Goal: Transaction & Acquisition: Purchase product/service

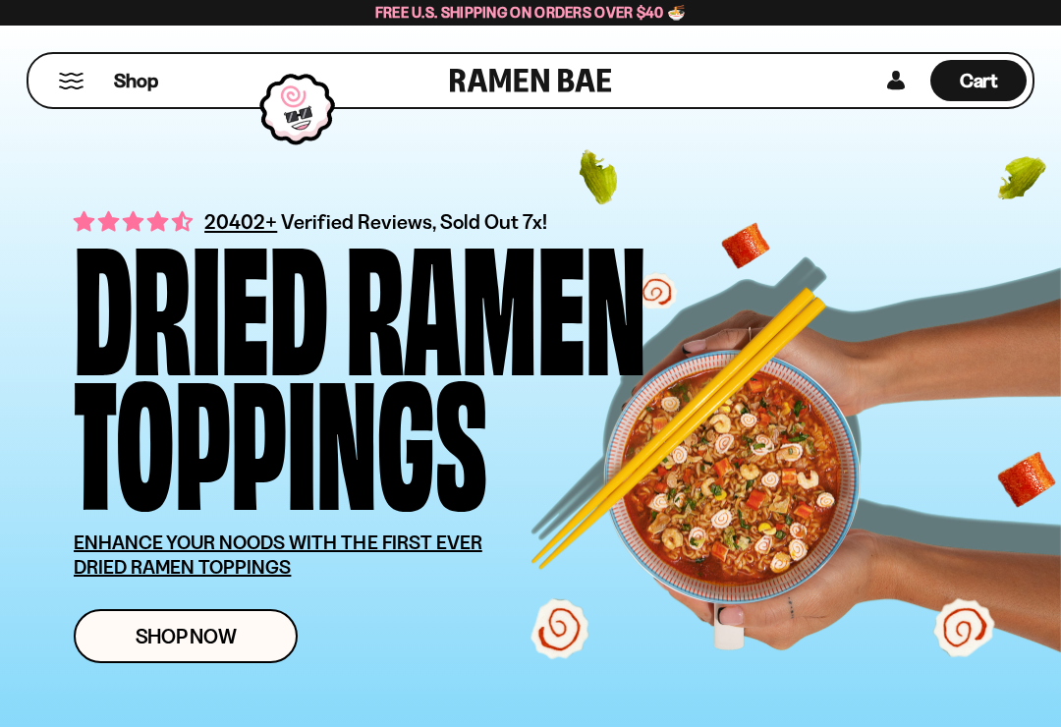
click at [125, 634] on link "Shop Now" at bounding box center [186, 636] width 224 height 54
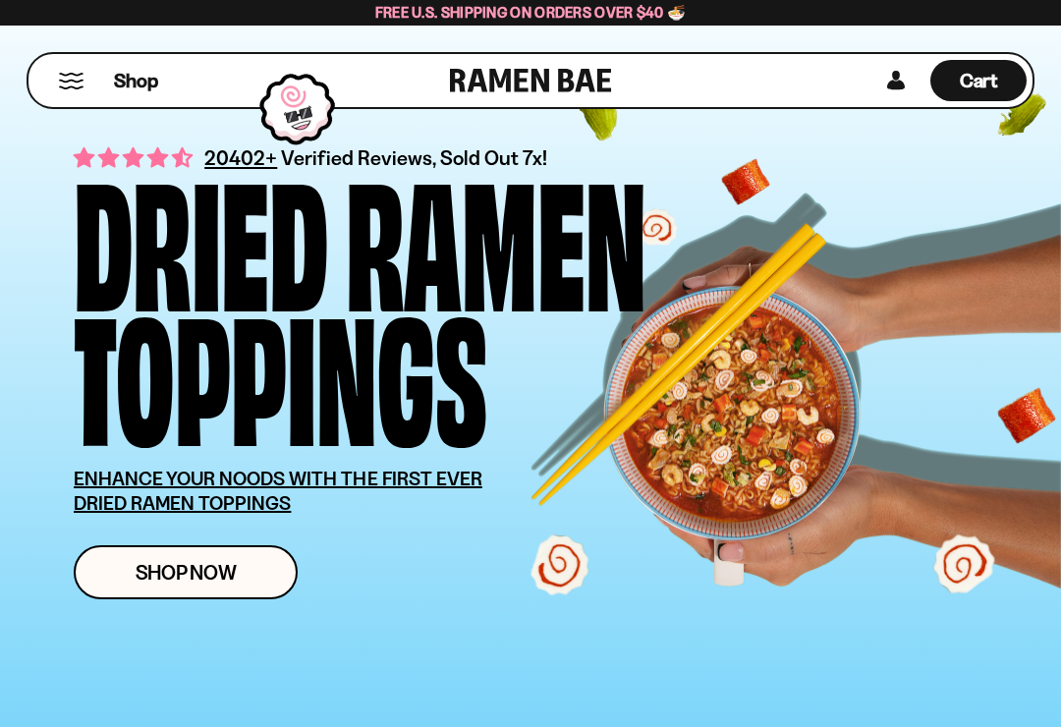
scroll to position [63, 0]
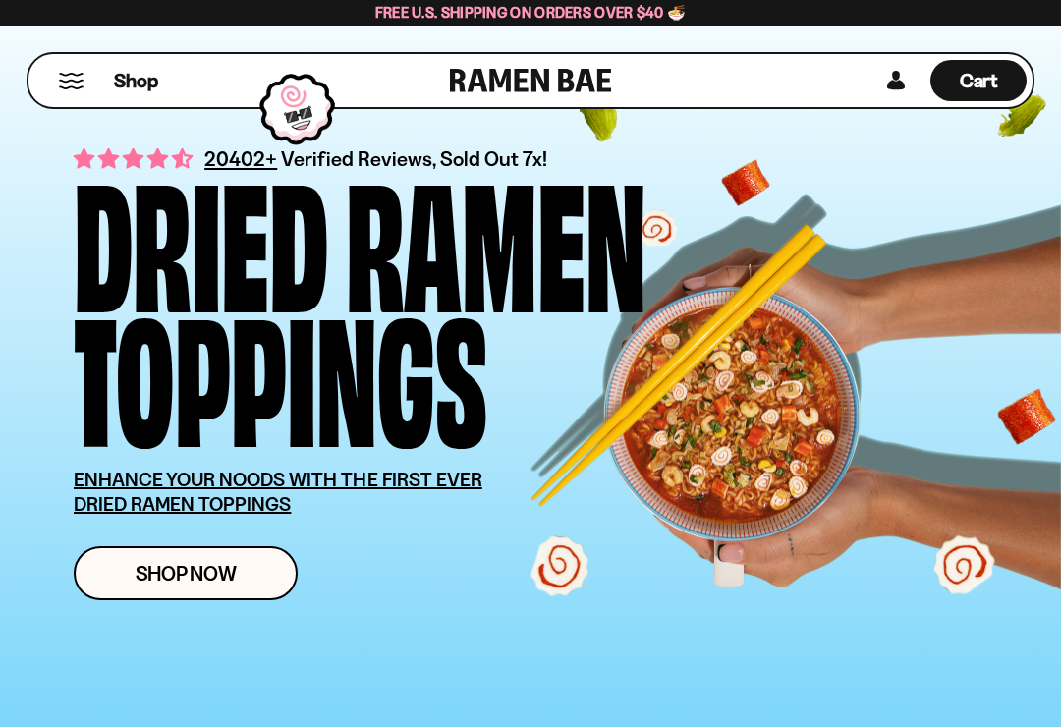
click at [256, 562] on link "Shop Now" at bounding box center [186, 573] width 224 height 54
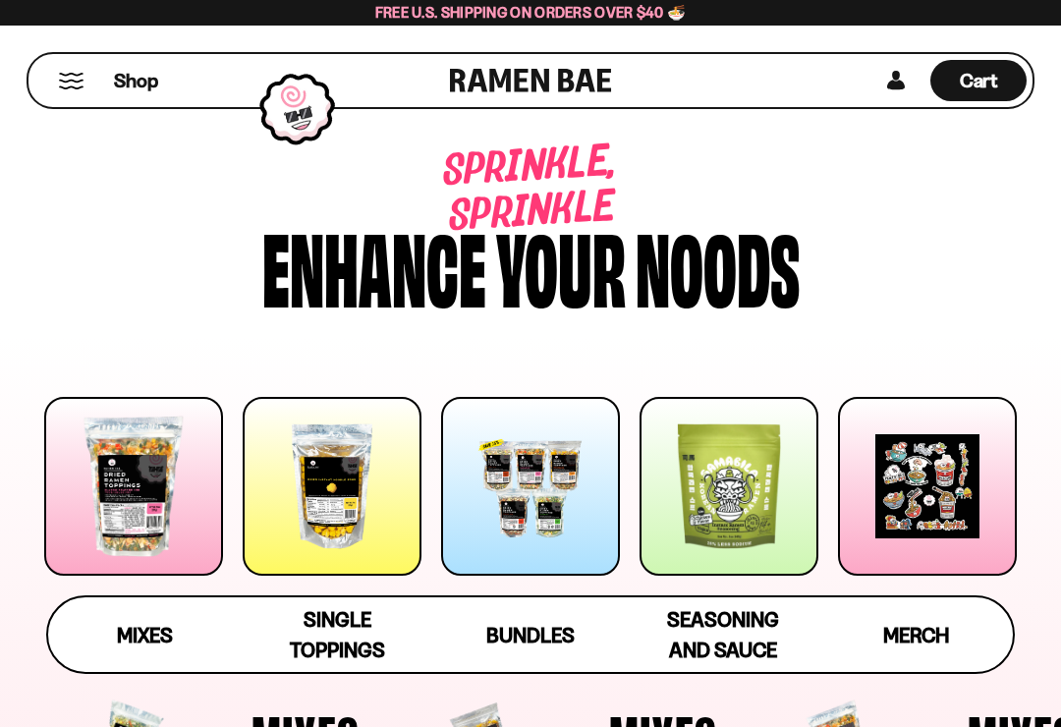
scroll to position [2, 0]
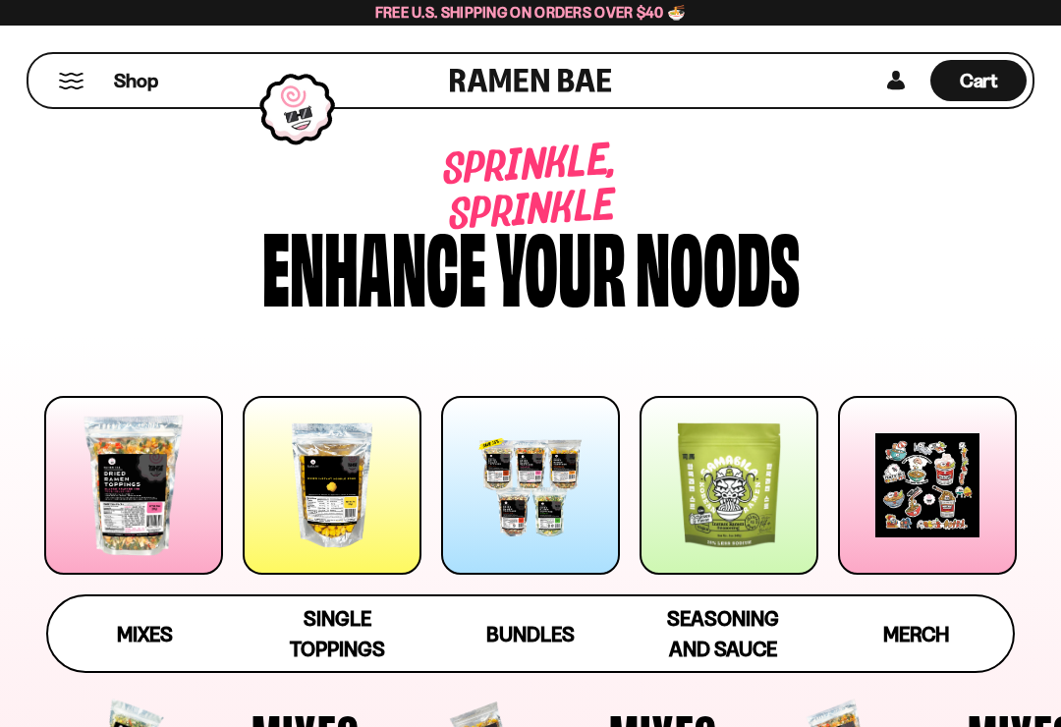
click at [506, 622] on span "Bundles" at bounding box center [530, 634] width 88 height 25
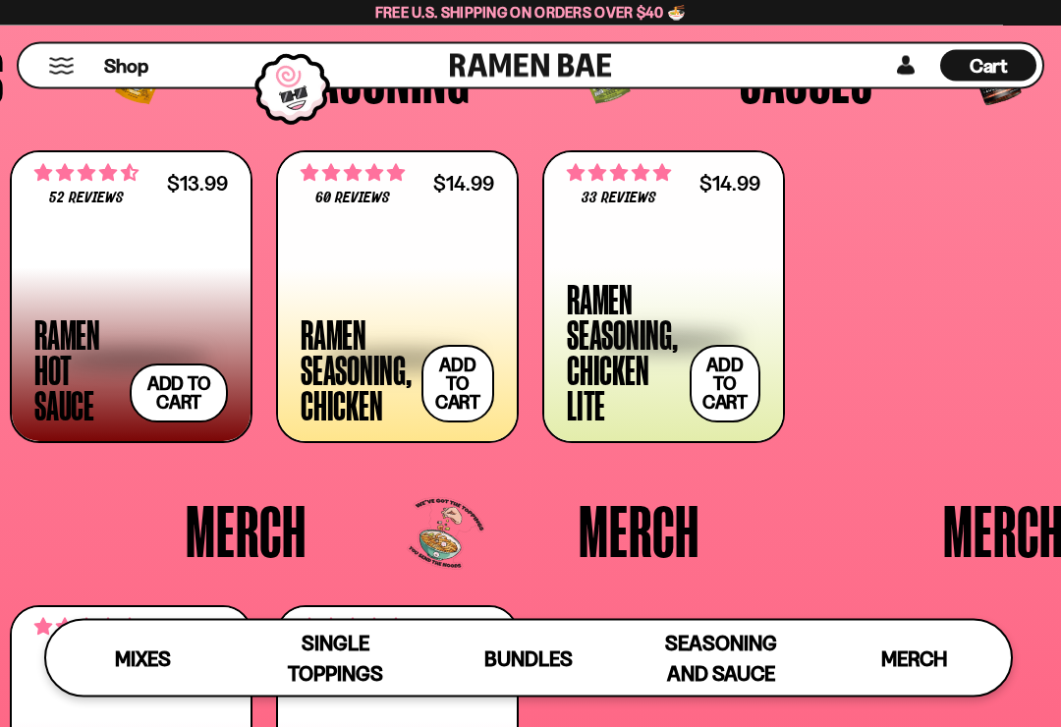
scroll to position [3569, 0]
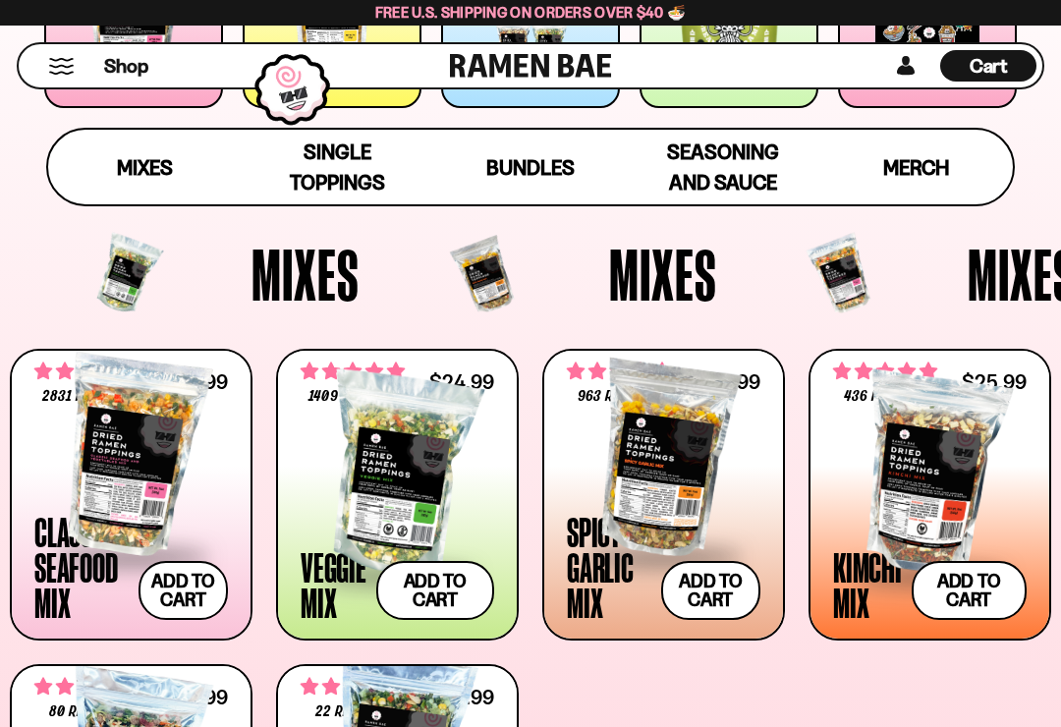
scroll to position [455, 0]
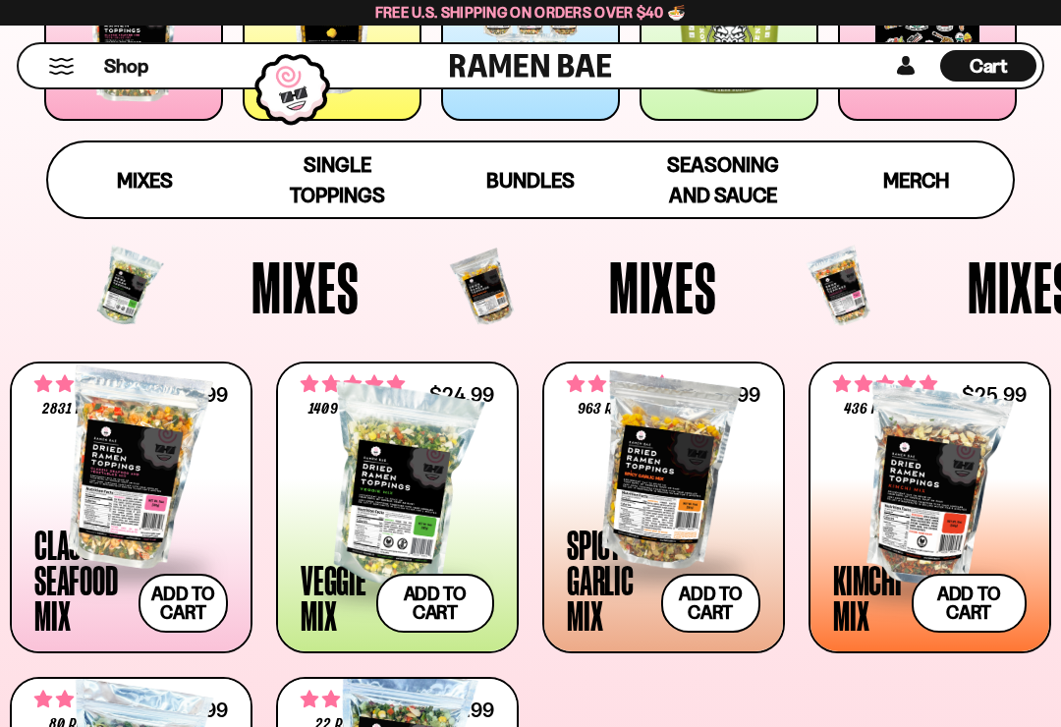
click at [331, 183] on span "Single Toppings" at bounding box center [337, 179] width 95 height 55
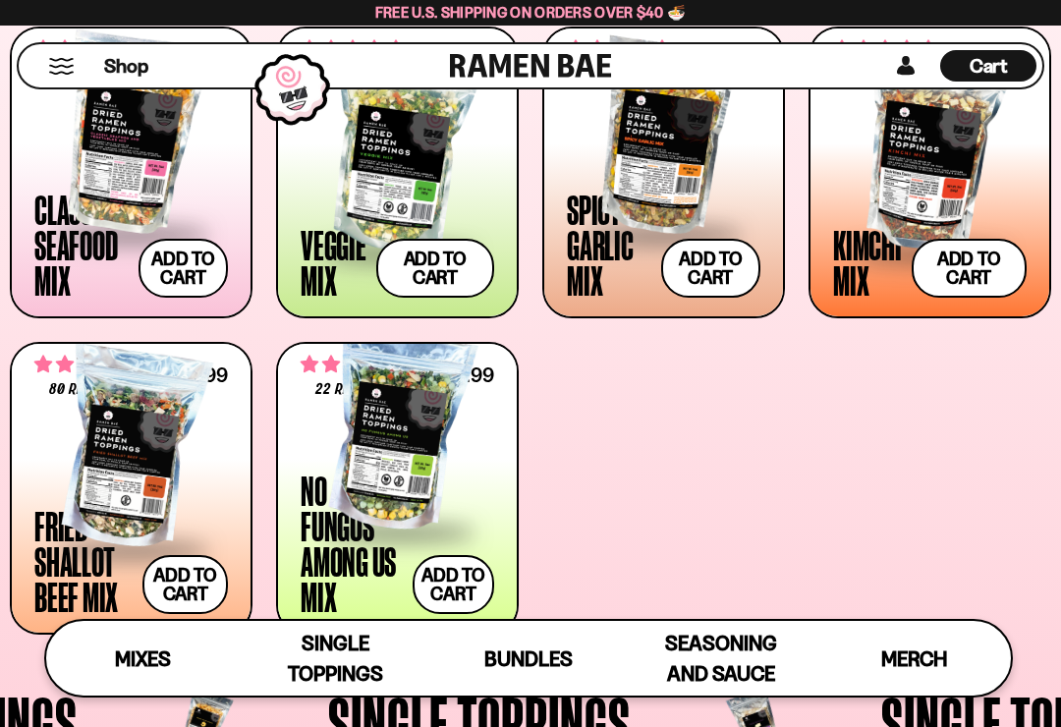
scroll to position [768, 0]
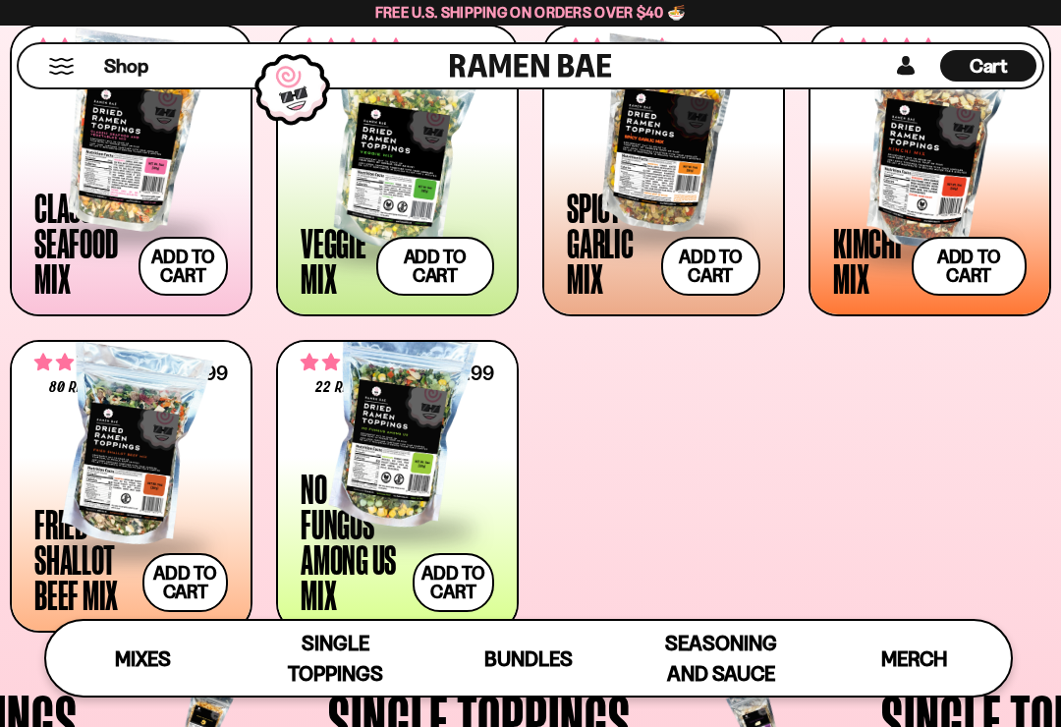
click at [99, 499] on div at bounding box center [130, 447] width 193 height 196
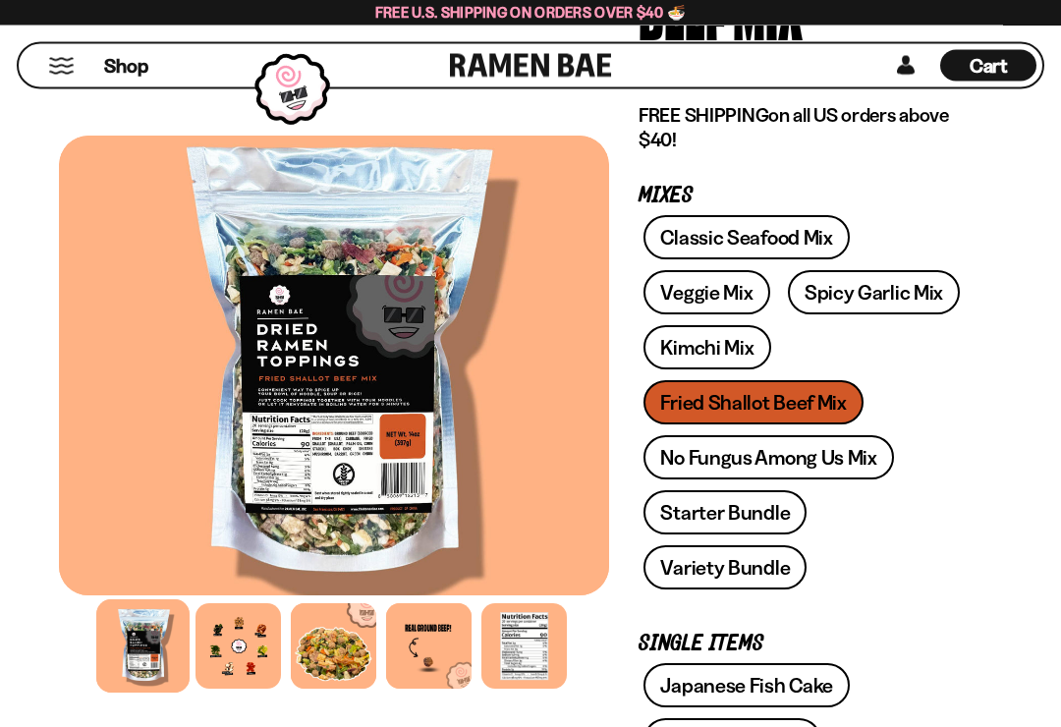
scroll to position [309, 0]
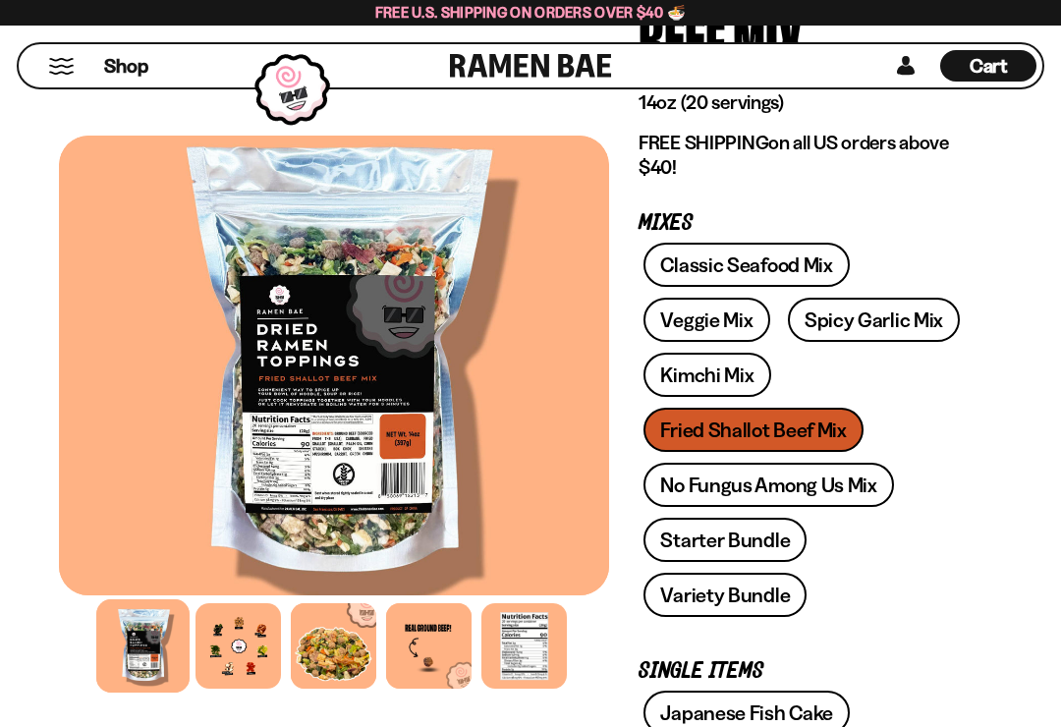
click at [794, 246] on link "Classic Seafood Mix" at bounding box center [745, 265] width 205 height 44
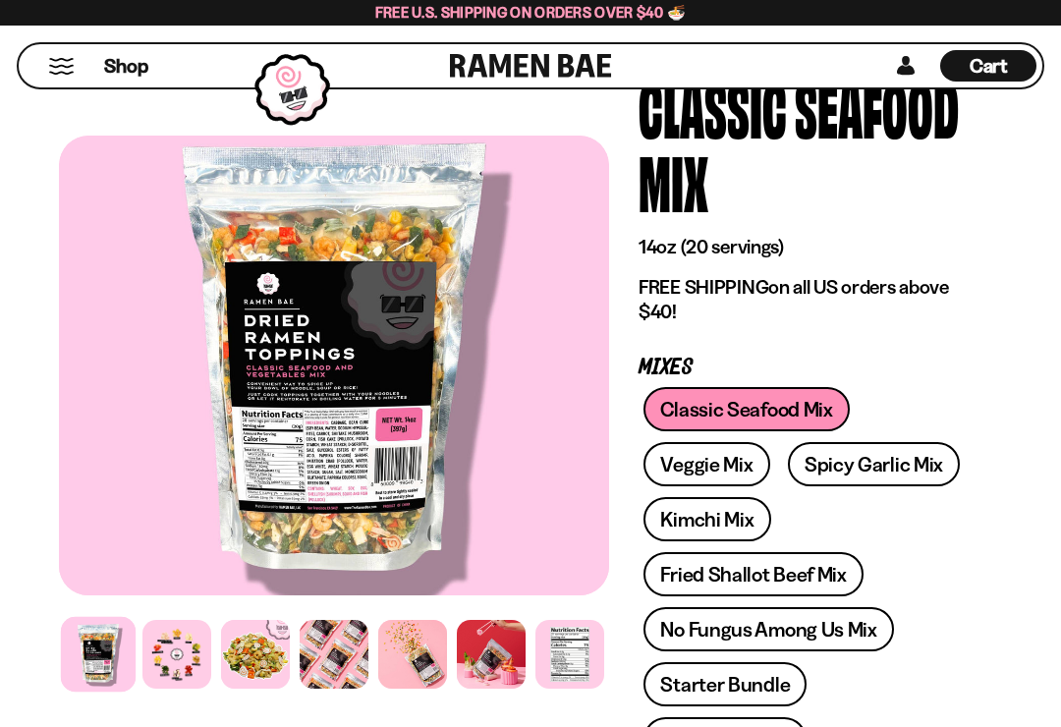
scroll to position [169, 0]
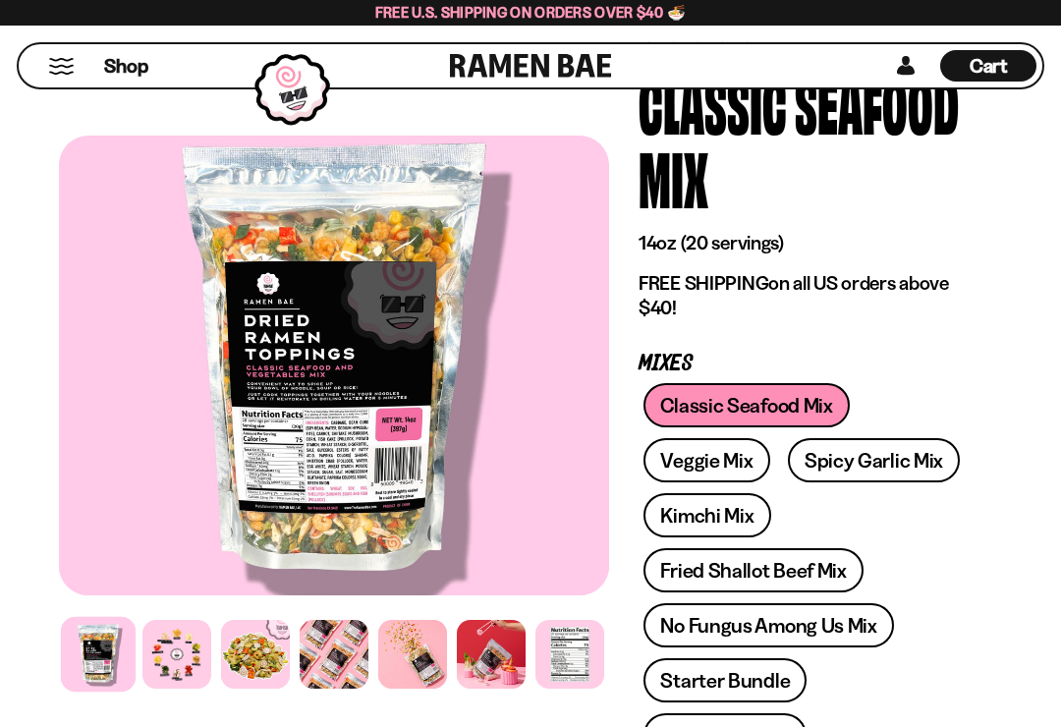
click at [820, 560] on link "Fried Shallot Beef Mix" at bounding box center [752, 570] width 219 height 44
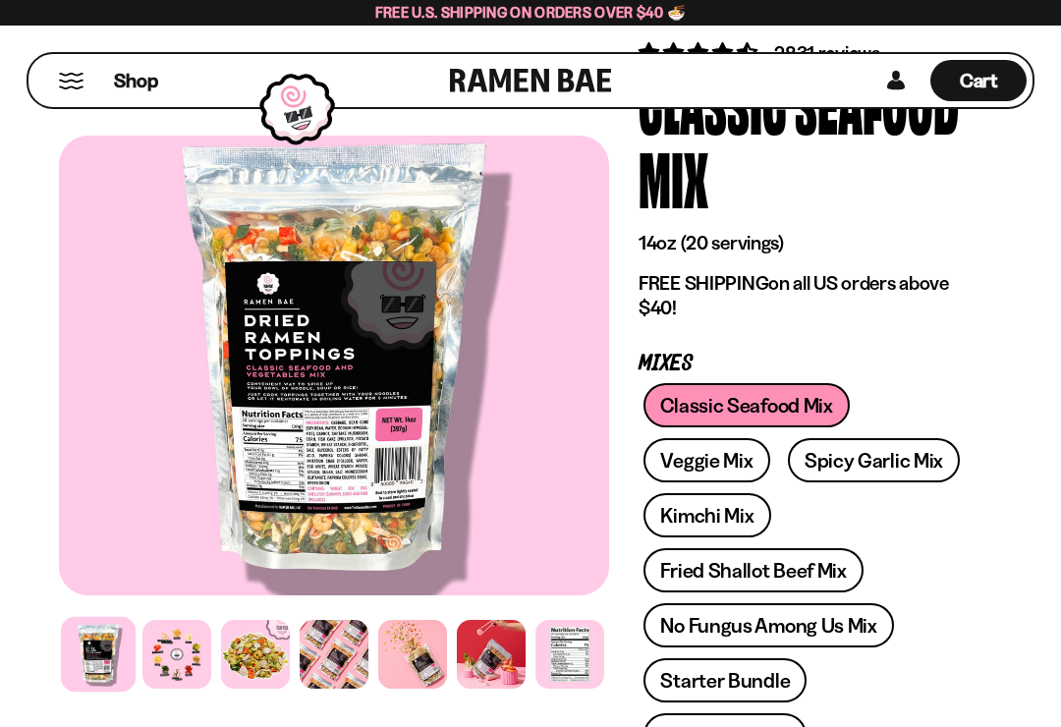
scroll to position [199, 0]
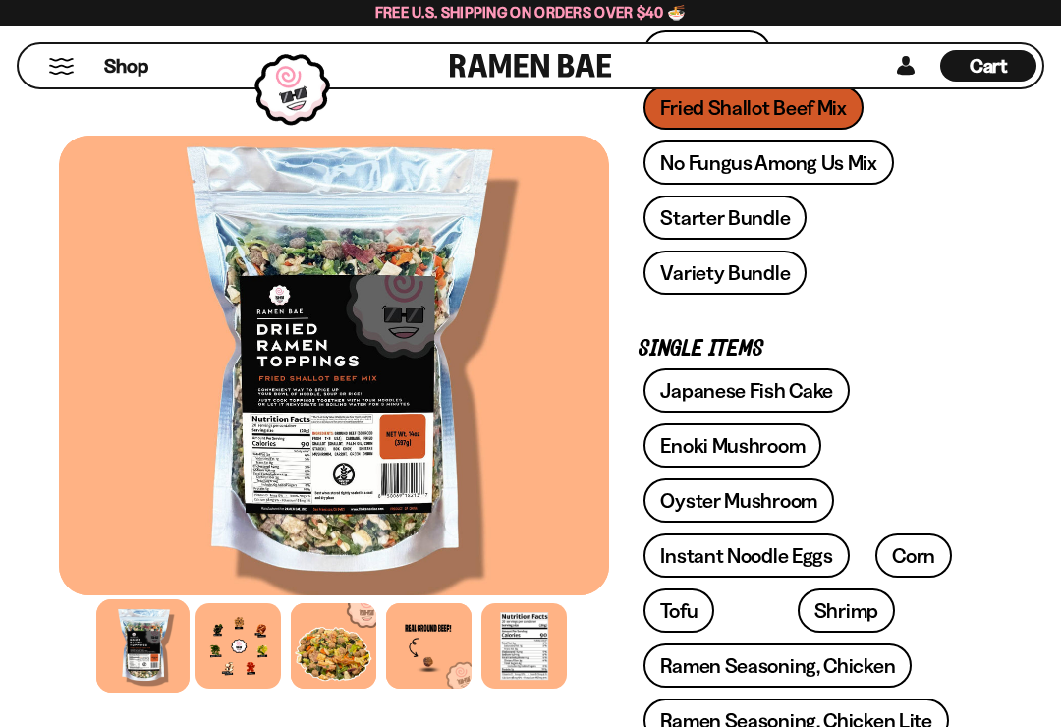
scroll to position [627, 0]
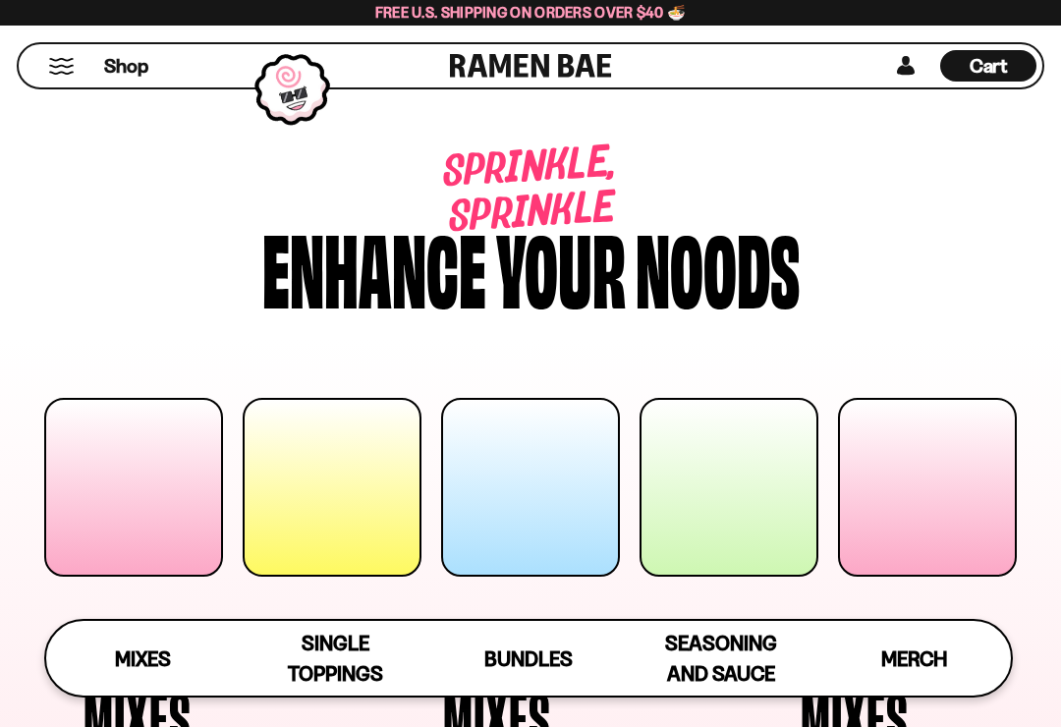
scroll to position [798, 0]
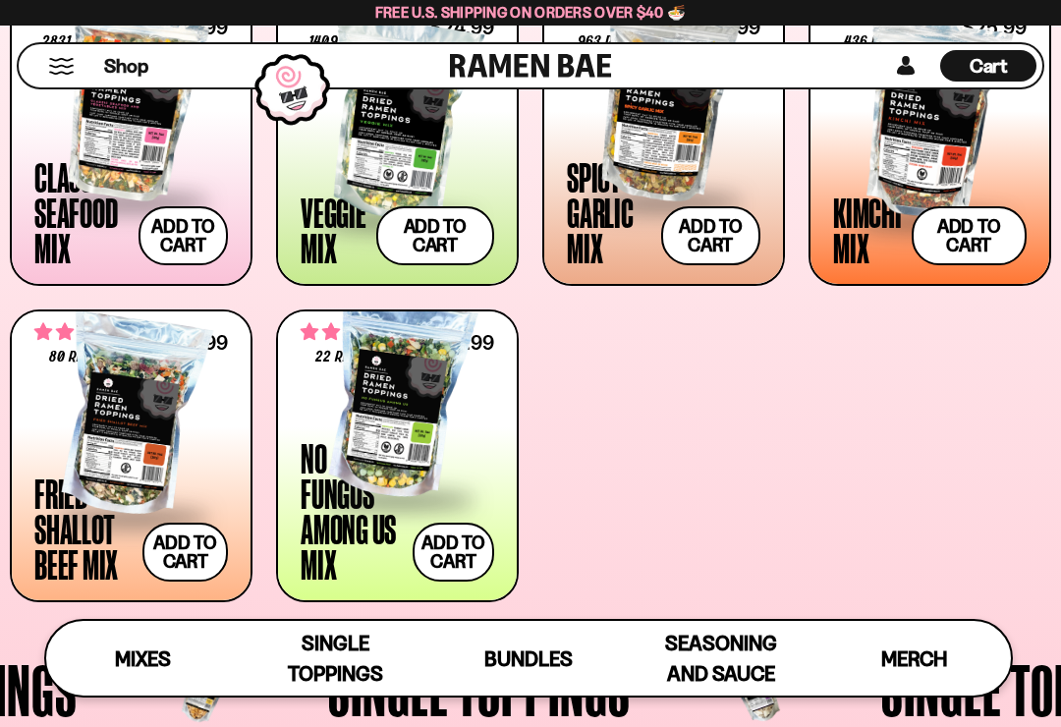
click at [210, 557] on button "Add to cart Add ― Regular price $31.99 Regular price Sale price $31.99 Unit pri…" at bounding box center [184, 551] width 85 height 59
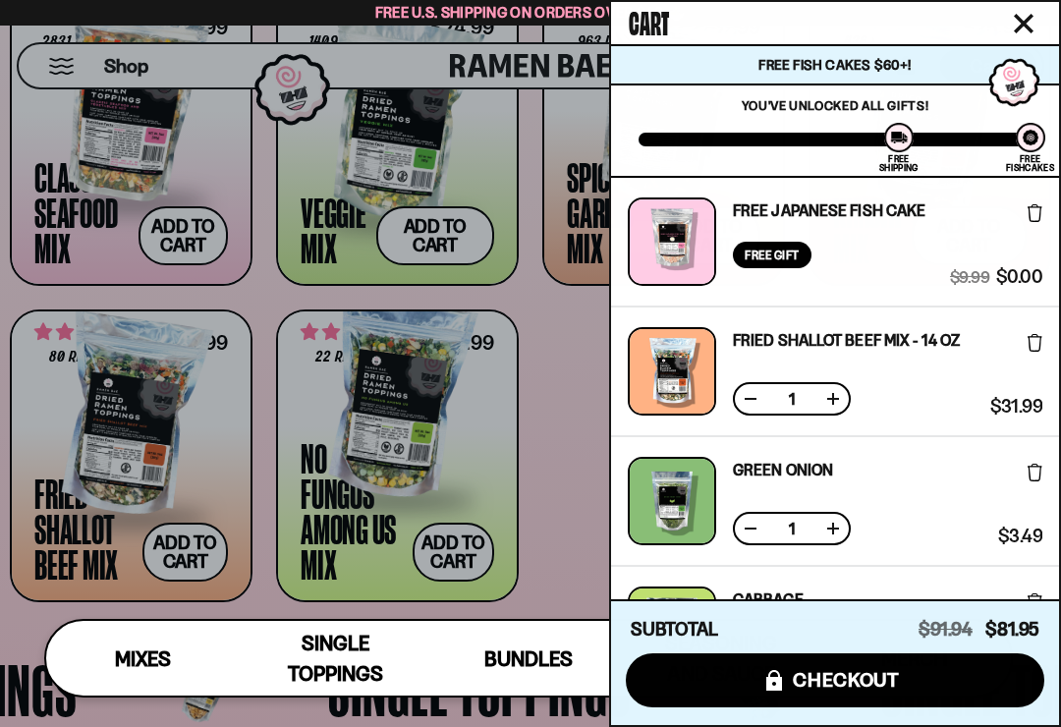
click at [756, 408] on button at bounding box center [751, 399] width 20 height 20
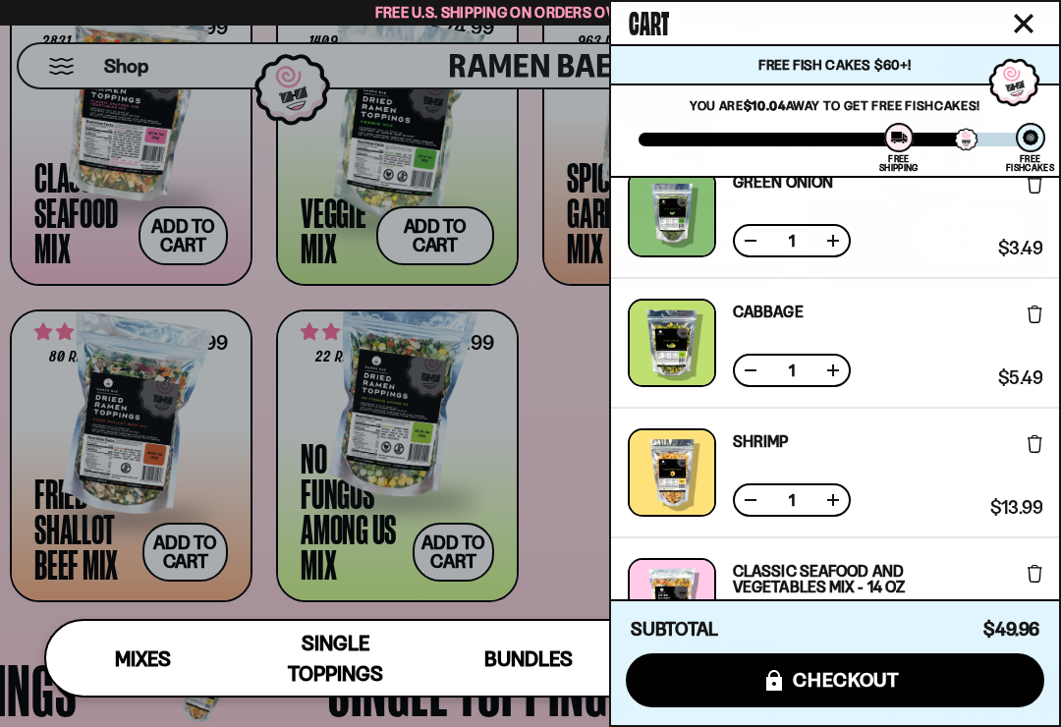
scroll to position [25, 0]
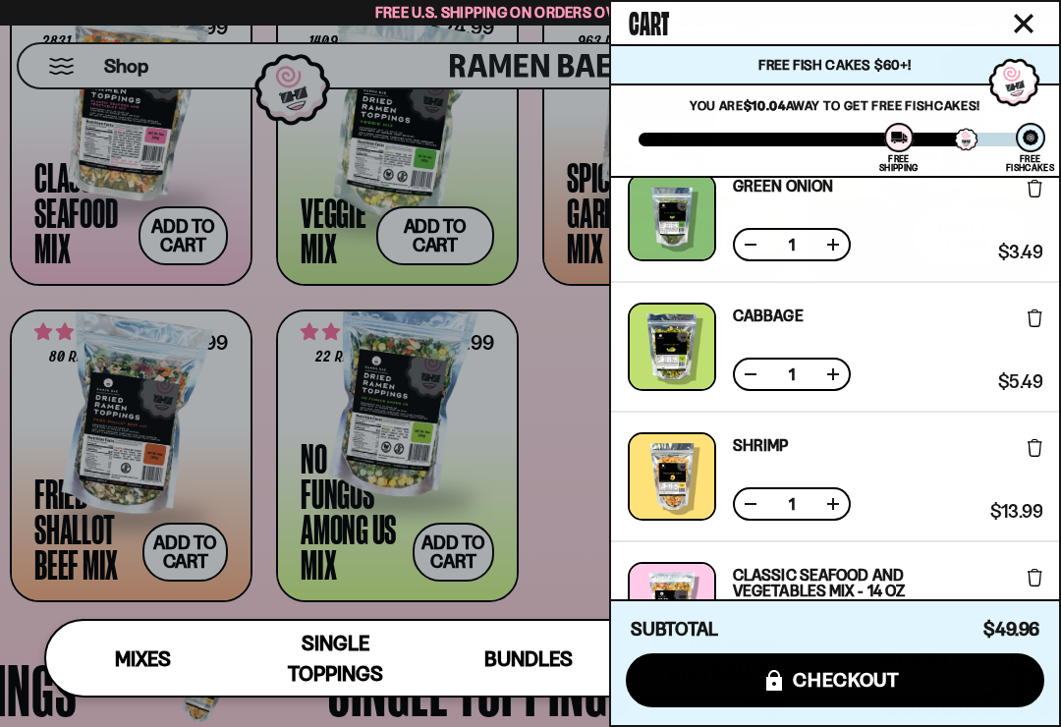
click at [745, 240] on button at bounding box center [751, 245] width 20 height 20
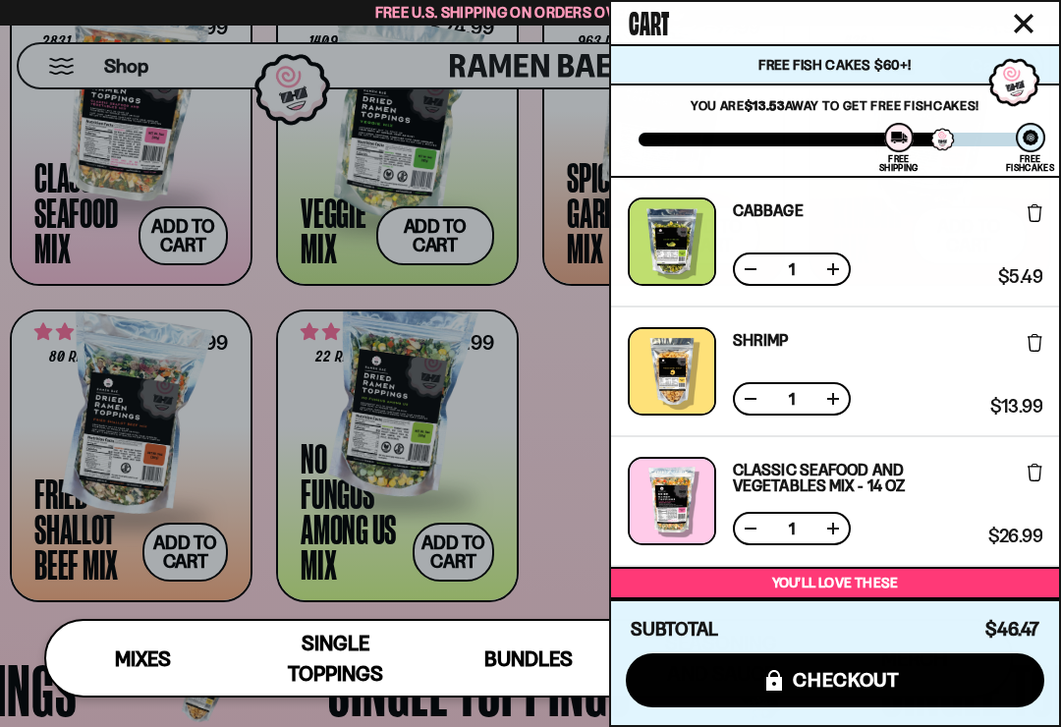
scroll to position [0, 0]
click at [365, 679] on span "Single Toppings" at bounding box center [335, 658] width 95 height 55
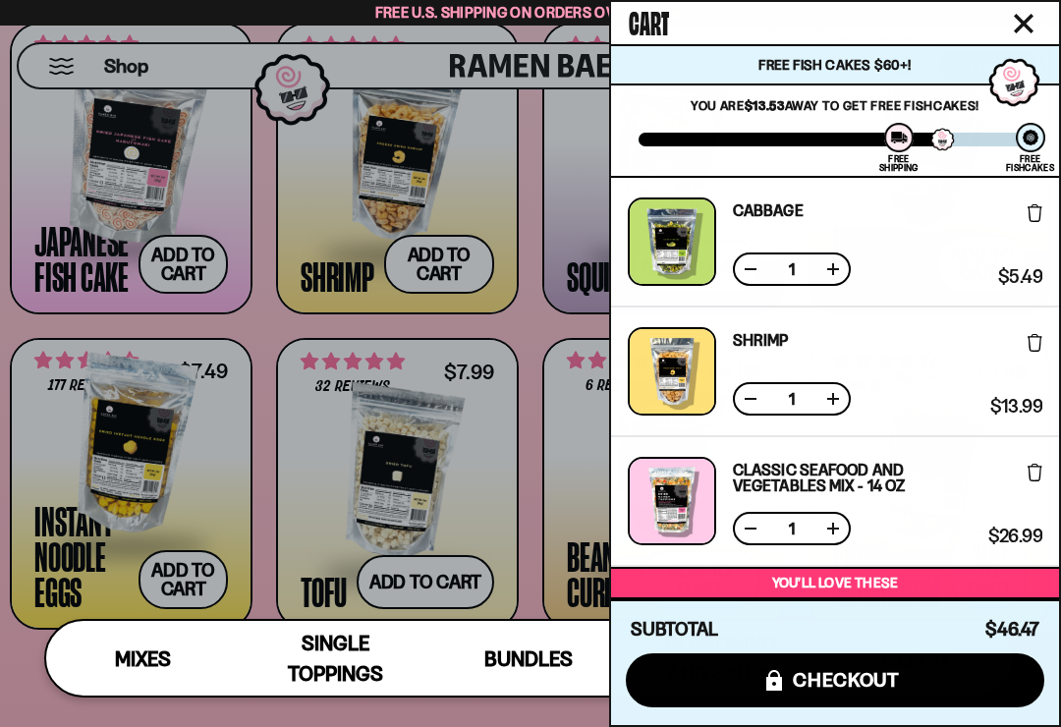
scroll to position [1542, 0]
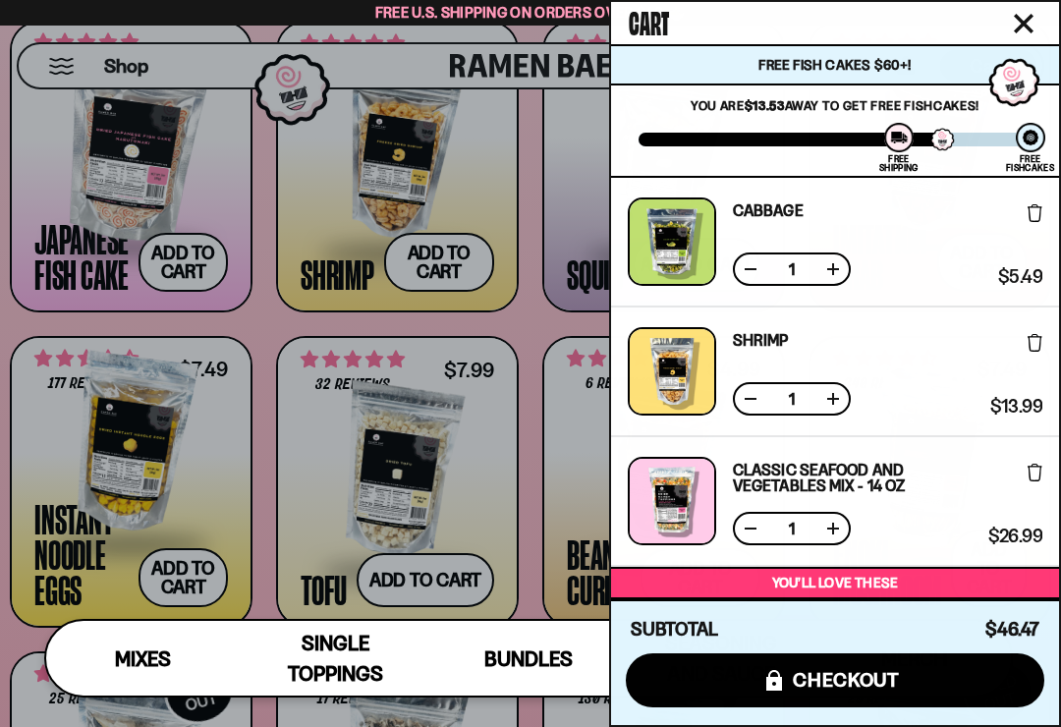
click at [1031, 18] on icon "Close cart" at bounding box center [1024, 24] width 18 height 18
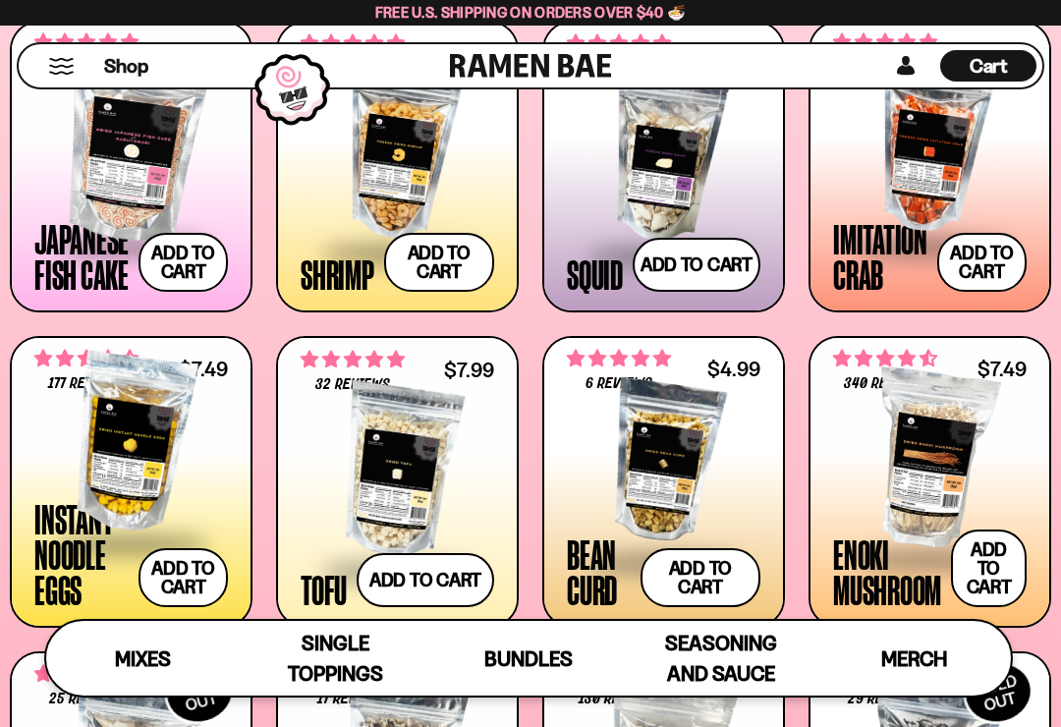
click at [441, 234] on button "Add to cart Add ― Regular price $13.99 Regular price Sale price $13.99 Unit pri…" at bounding box center [439, 262] width 111 height 59
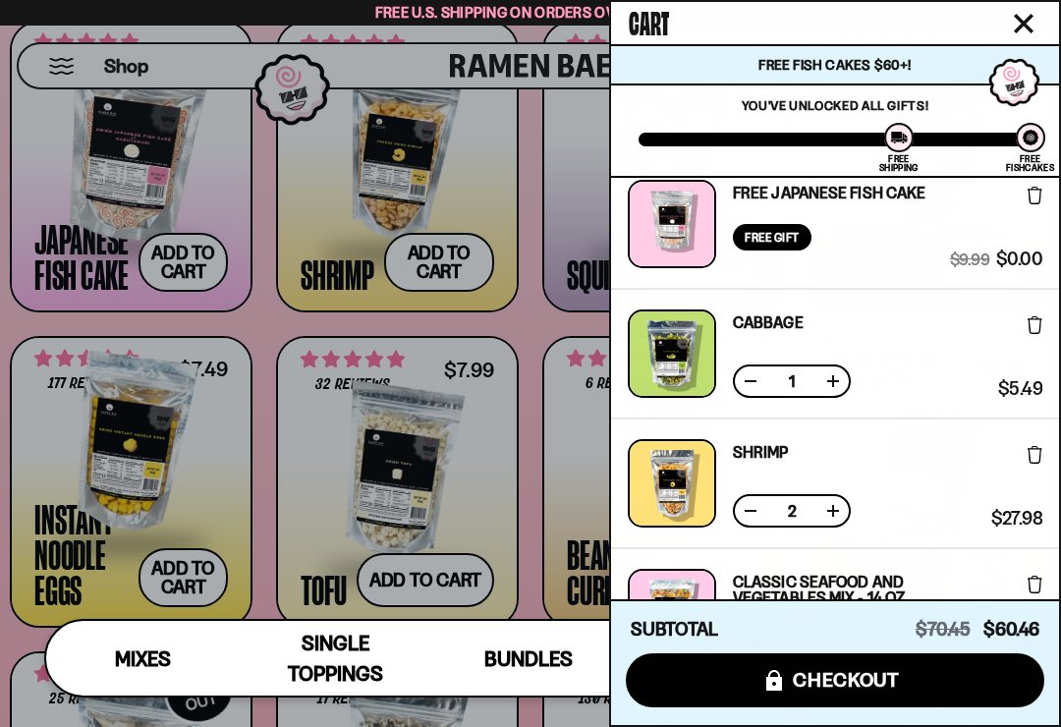
scroll to position [16, 0]
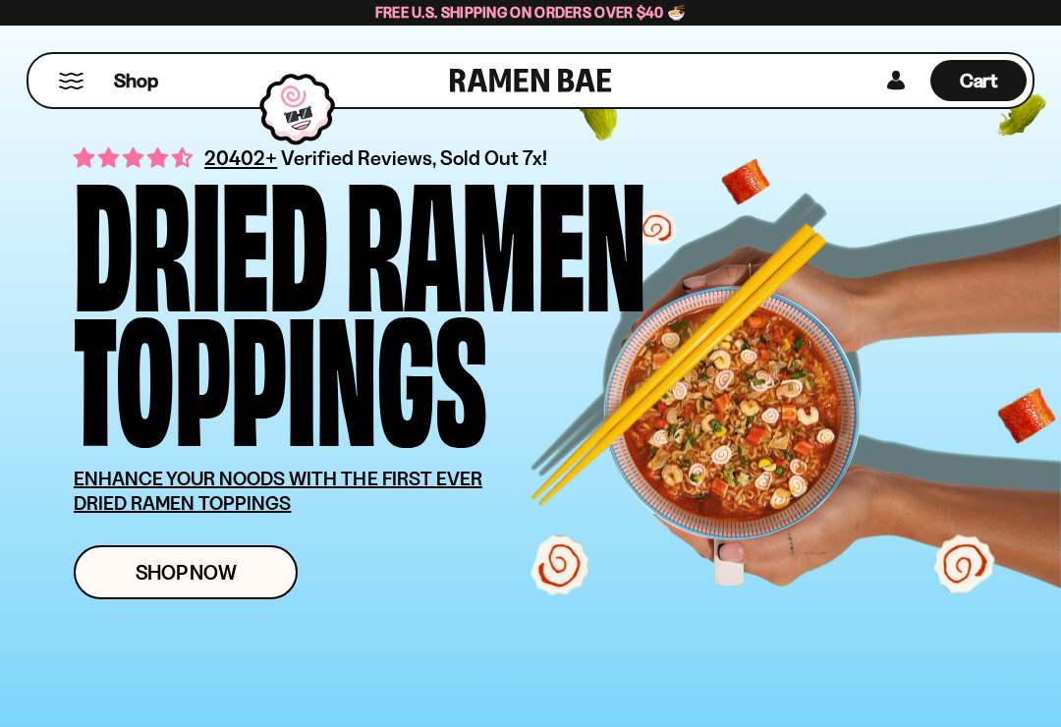
scroll to position [67, 0]
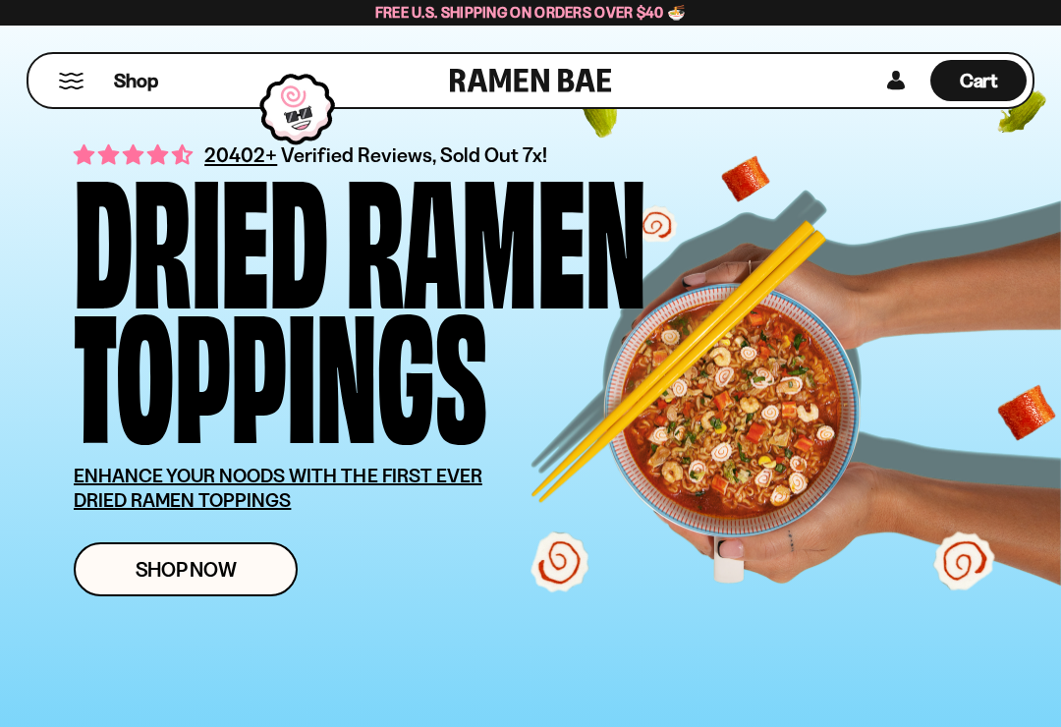
click at [228, 574] on span "Shop Now" at bounding box center [186, 569] width 101 height 21
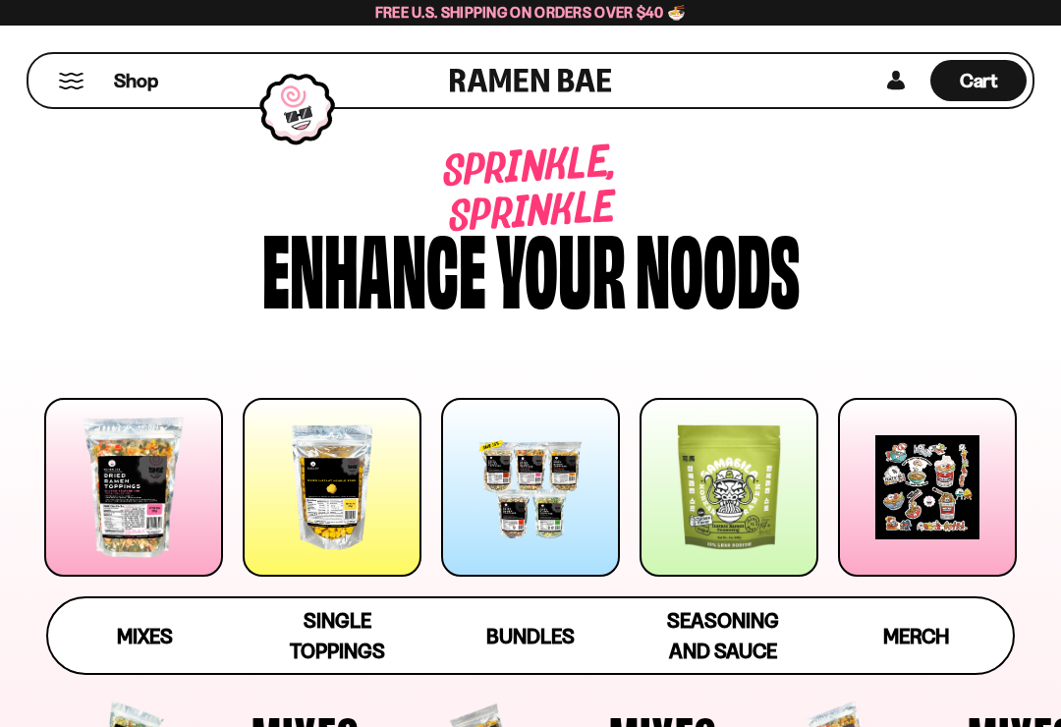
click at [357, 629] on span "Single Toppings" at bounding box center [337, 635] width 95 height 55
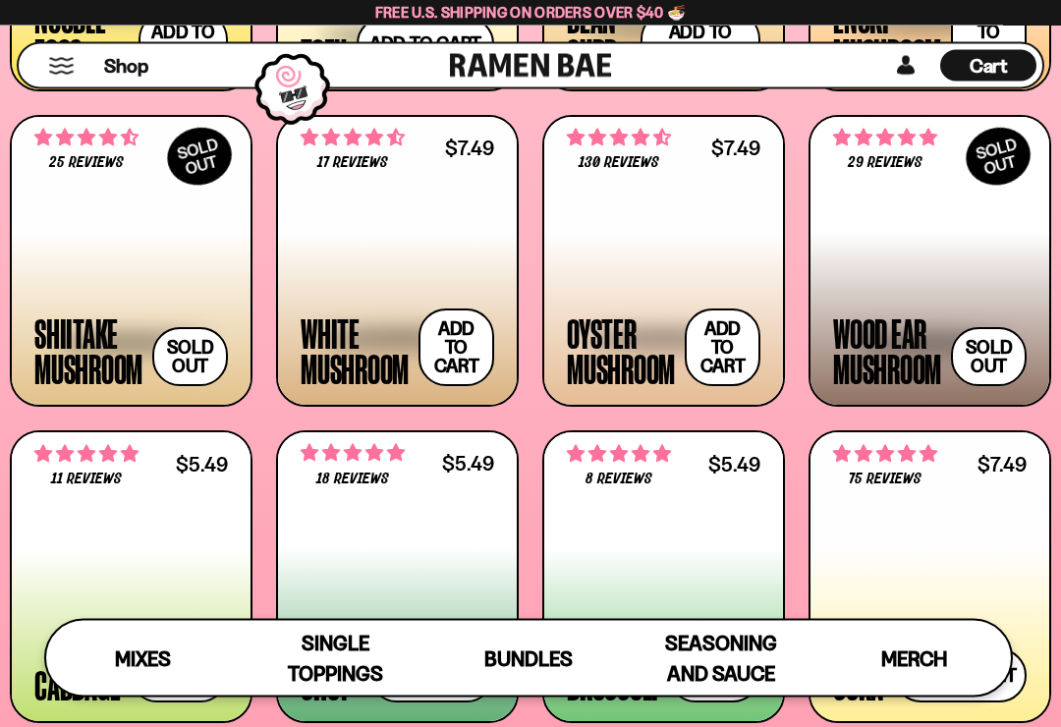
scroll to position [2079, 0]
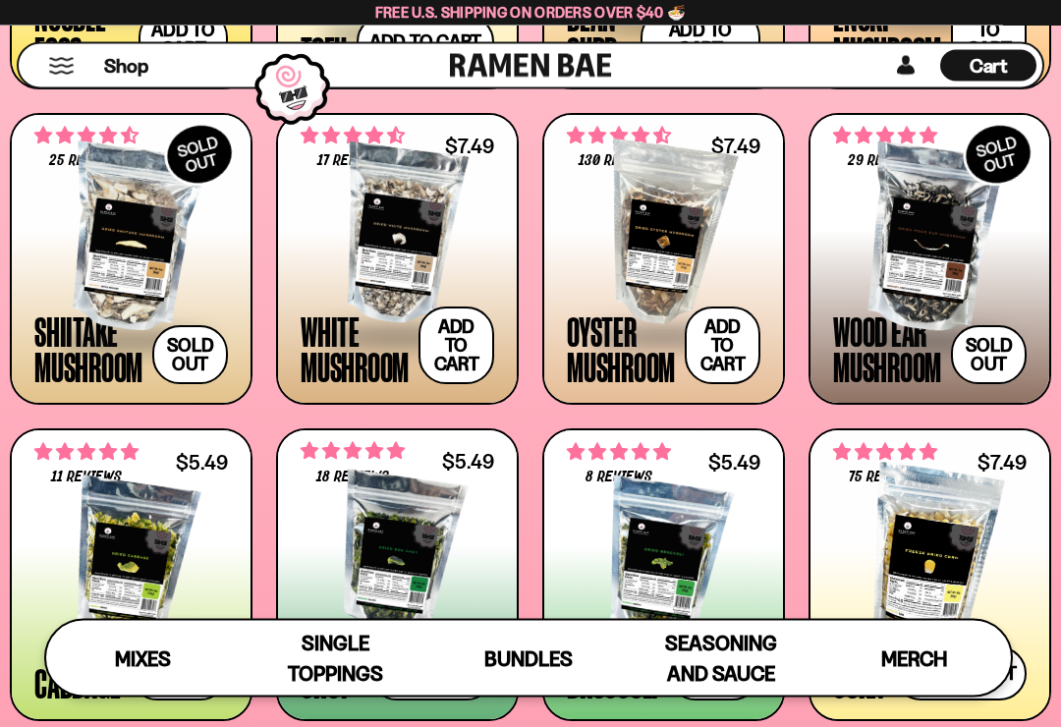
click at [733, 338] on button "Add to cart Add ― Regular price $7.49 Regular price Sale price $7.49 Unit price…" at bounding box center [723, 346] width 76 height 78
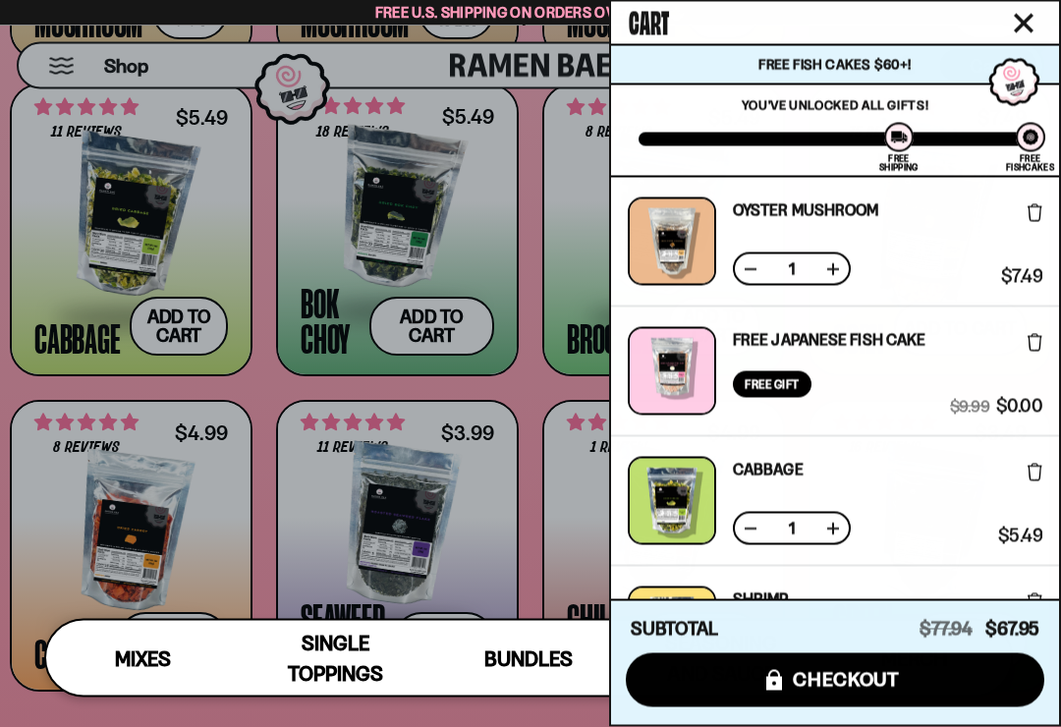
scroll to position [2425, 0]
click at [539, 655] on span "Bundles" at bounding box center [528, 658] width 88 height 25
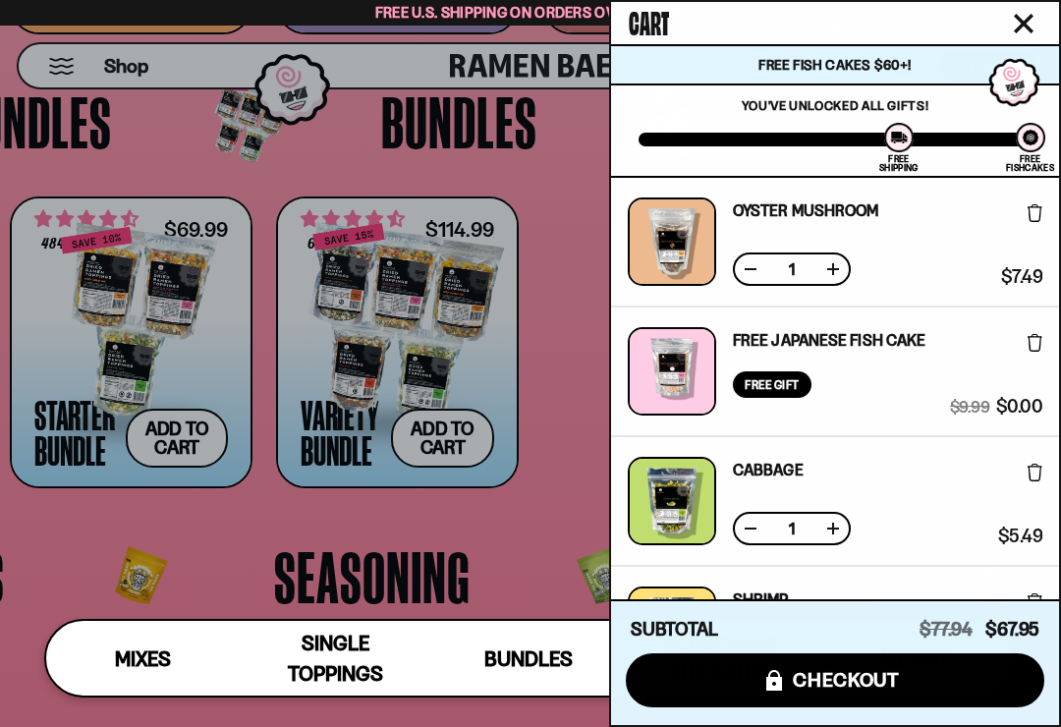
scroll to position [3258, 0]
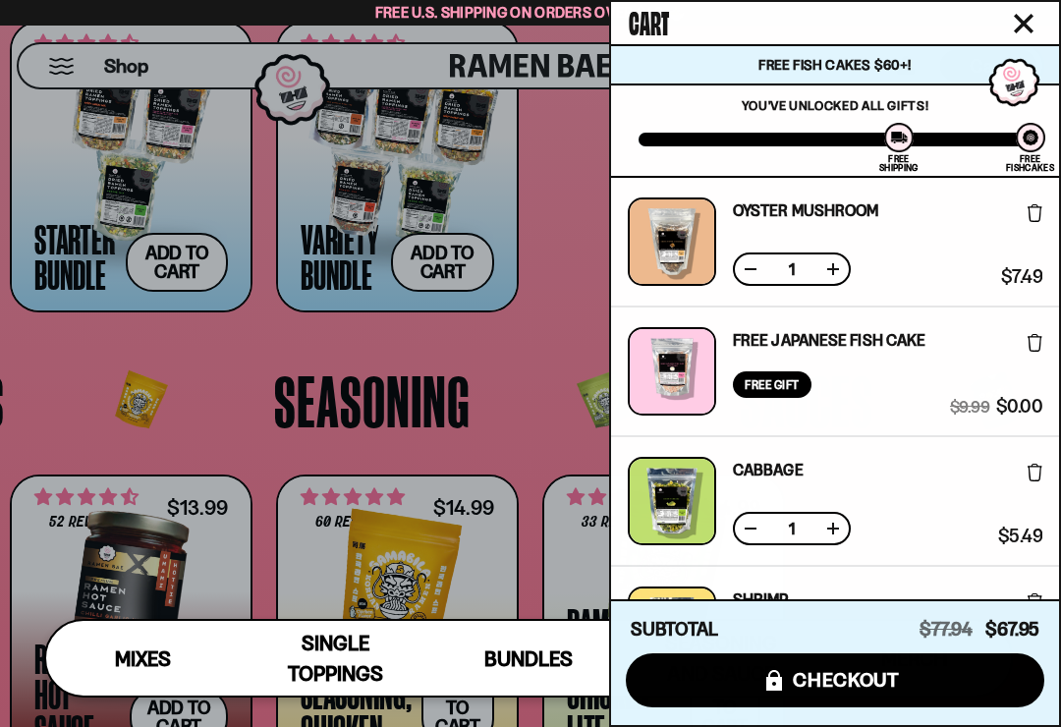
click at [1009, 0] on div "Cart Free Fish Cakes $60+! You are $-7.95 away to get Free Fishcakes! You've un…" at bounding box center [835, 363] width 452 height 727
click at [1020, 18] on icon "Close cart" at bounding box center [1024, 24] width 20 height 20
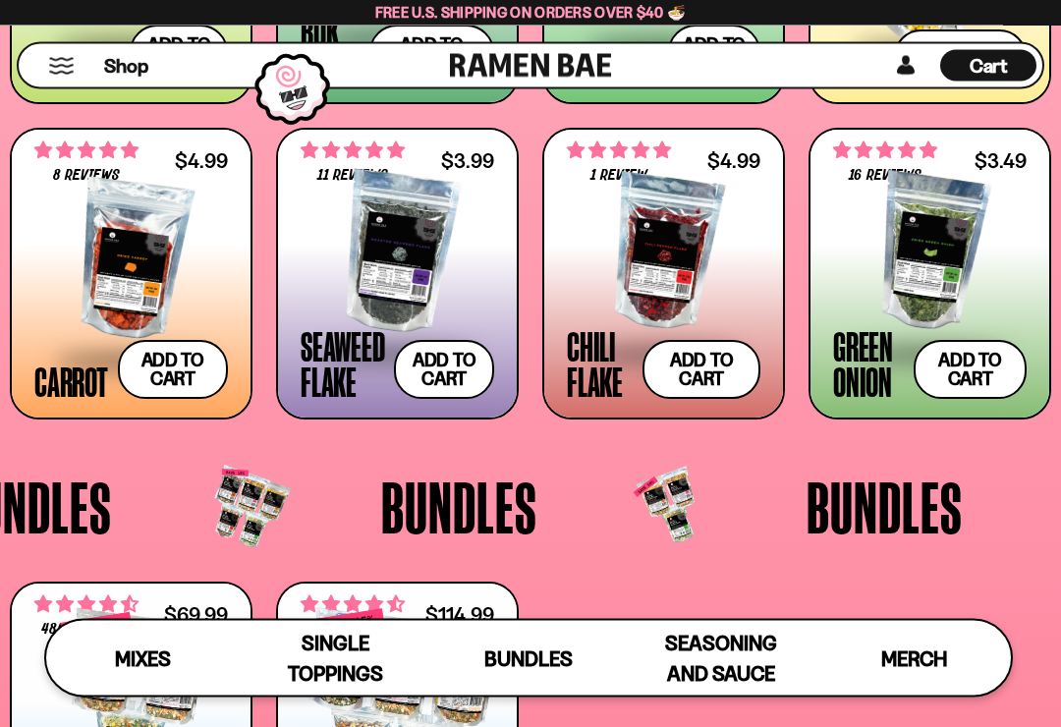
scroll to position [2695, 0]
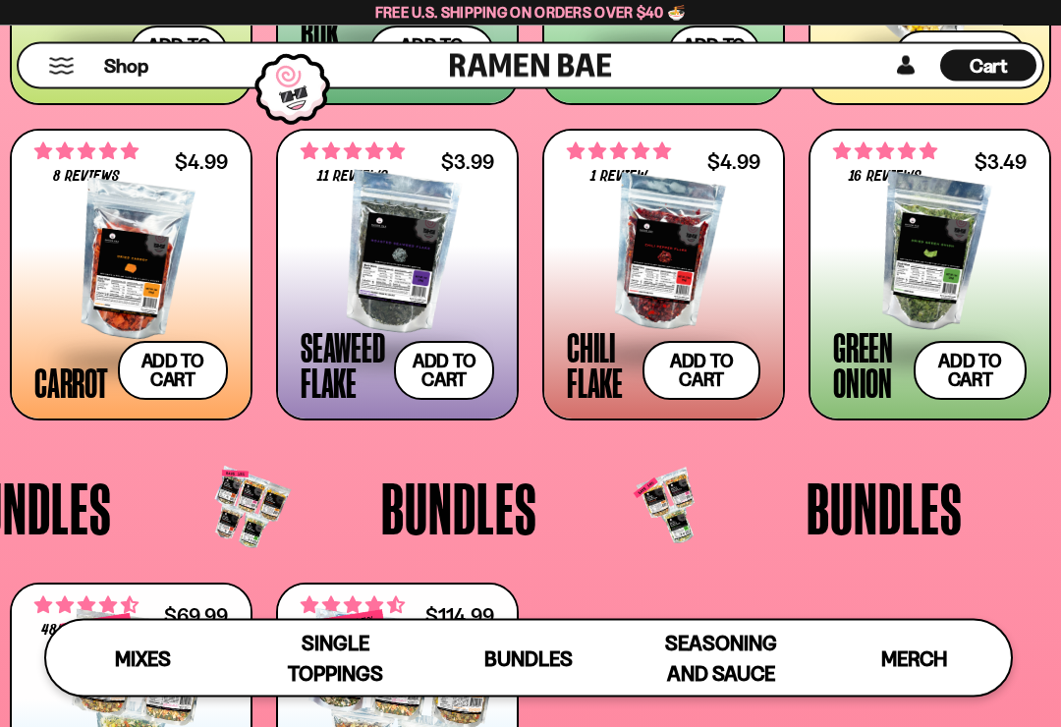
click at [994, 55] on span "Cart" at bounding box center [988, 66] width 38 height 24
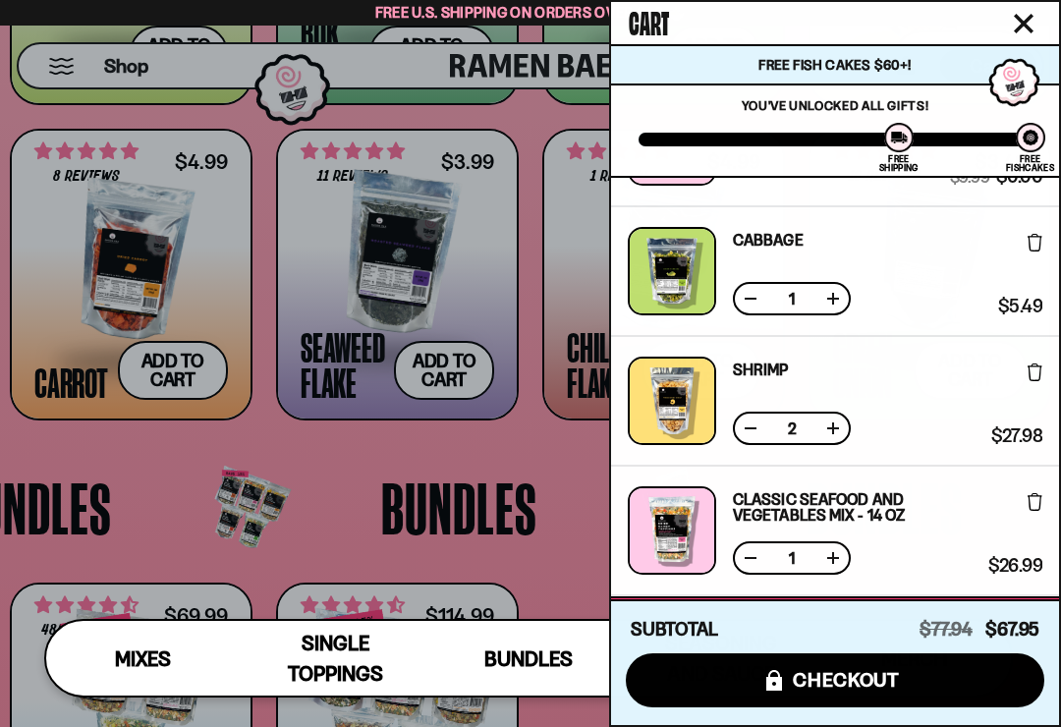
scroll to position [231, 0]
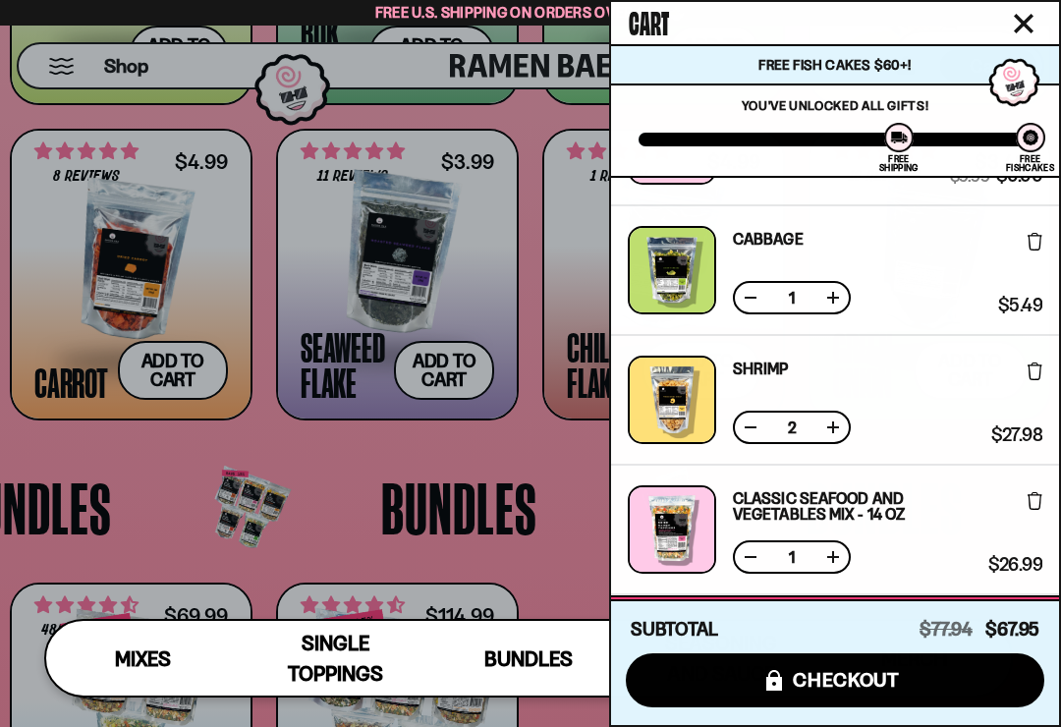
click at [758, 289] on button at bounding box center [751, 298] width 20 height 20
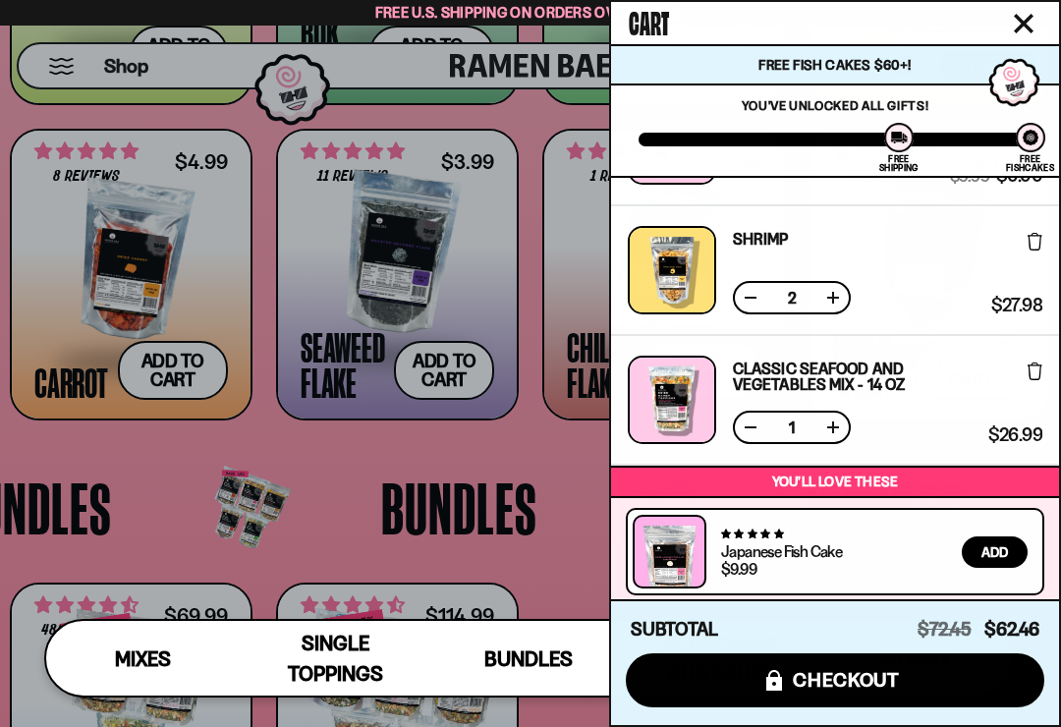
click at [758, 292] on button at bounding box center [751, 298] width 20 height 20
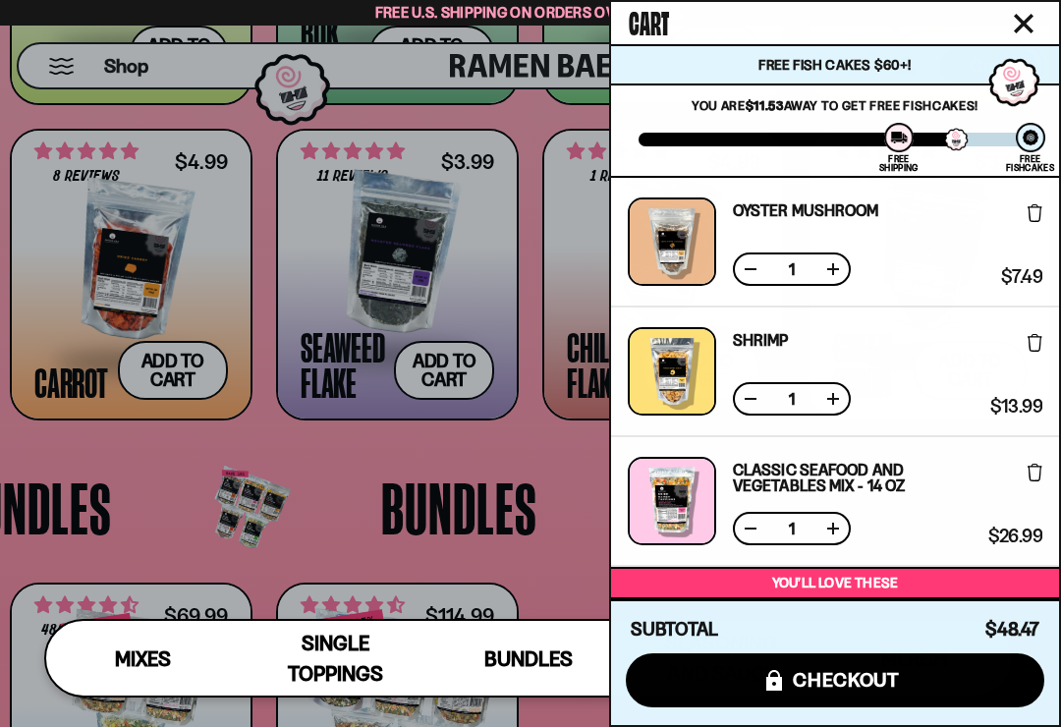
scroll to position [0, 0]
click at [1036, 20] on button "Close cart" at bounding box center [1023, 23] width 29 height 29
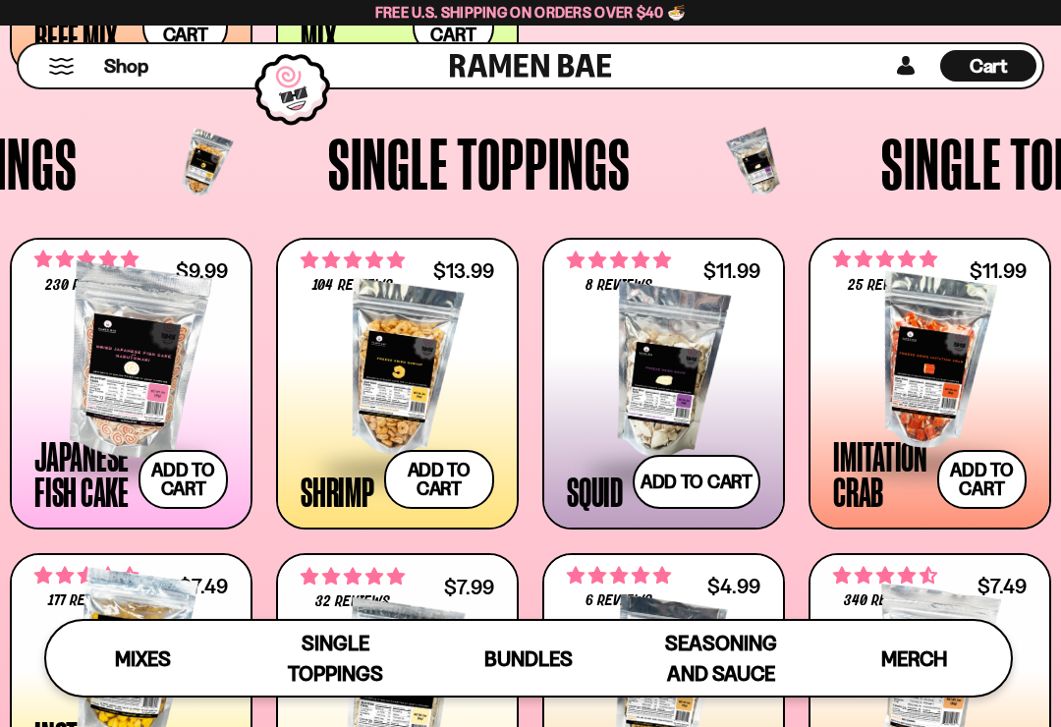
scroll to position [1322, 0]
